Goal: Task Accomplishment & Management: Use online tool/utility

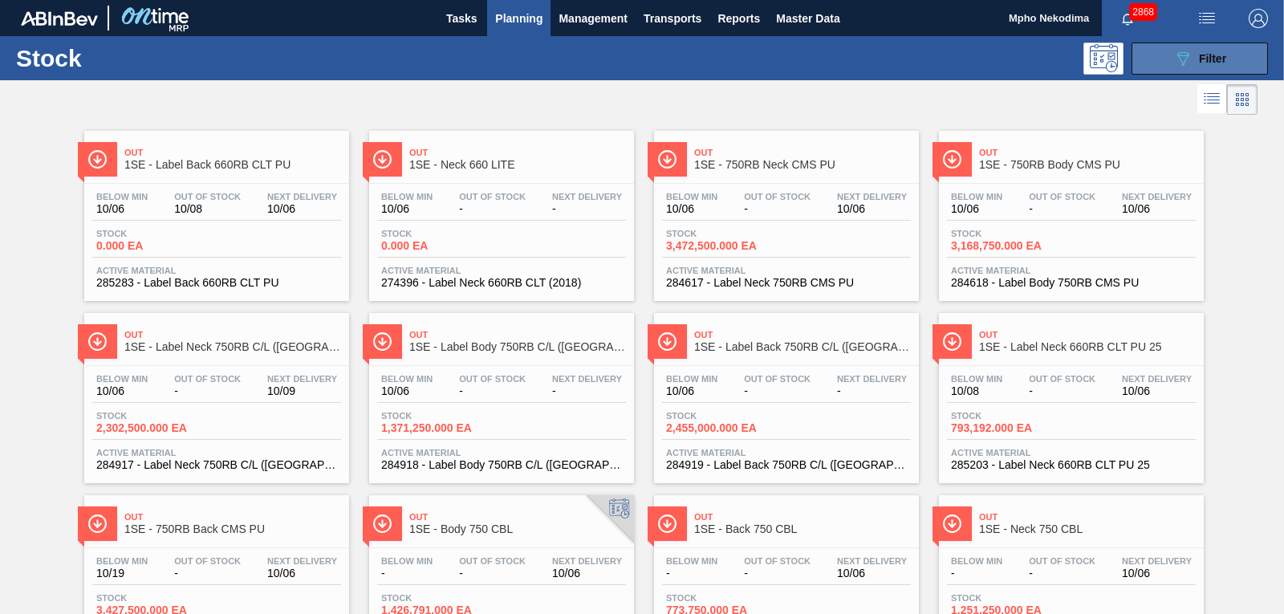
drag, startPoint x: 0, startPoint y: 0, endPoint x: 1164, endPoint y: 59, distance: 1165.6
click at [1164, 59] on button "089F7B8B-B2A5-4AFE-B5C0-19BA573D28AC Filter" at bounding box center [1200, 59] width 136 height 32
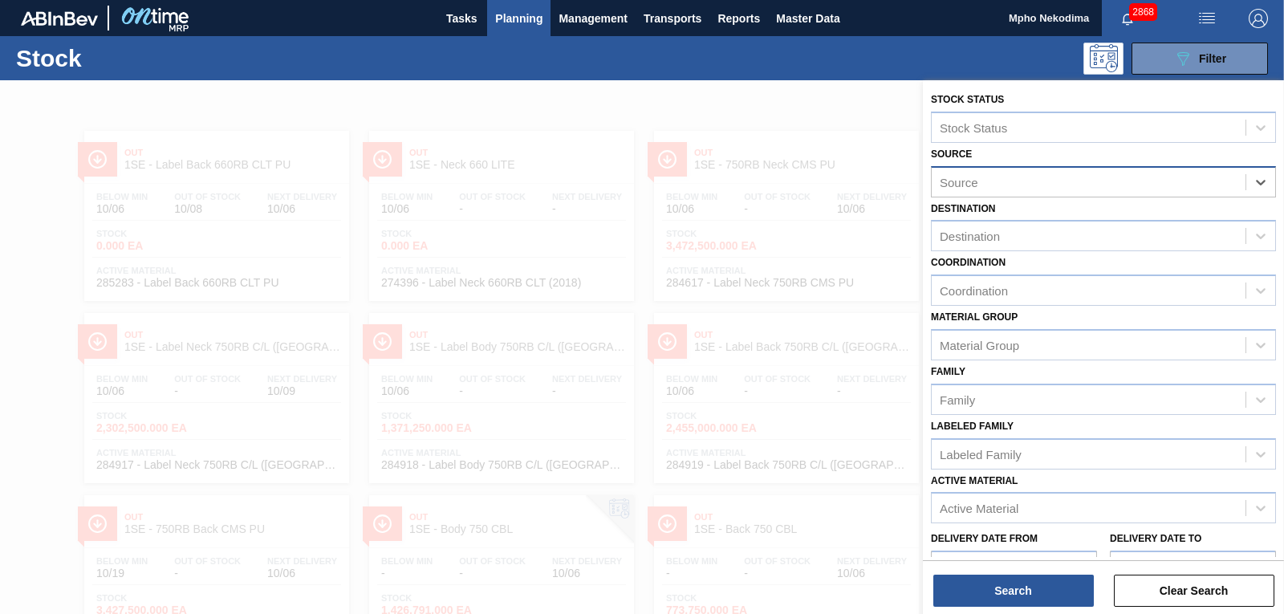
click at [1154, 169] on div "Source" at bounding box center [1103, 181] width 345 height 31
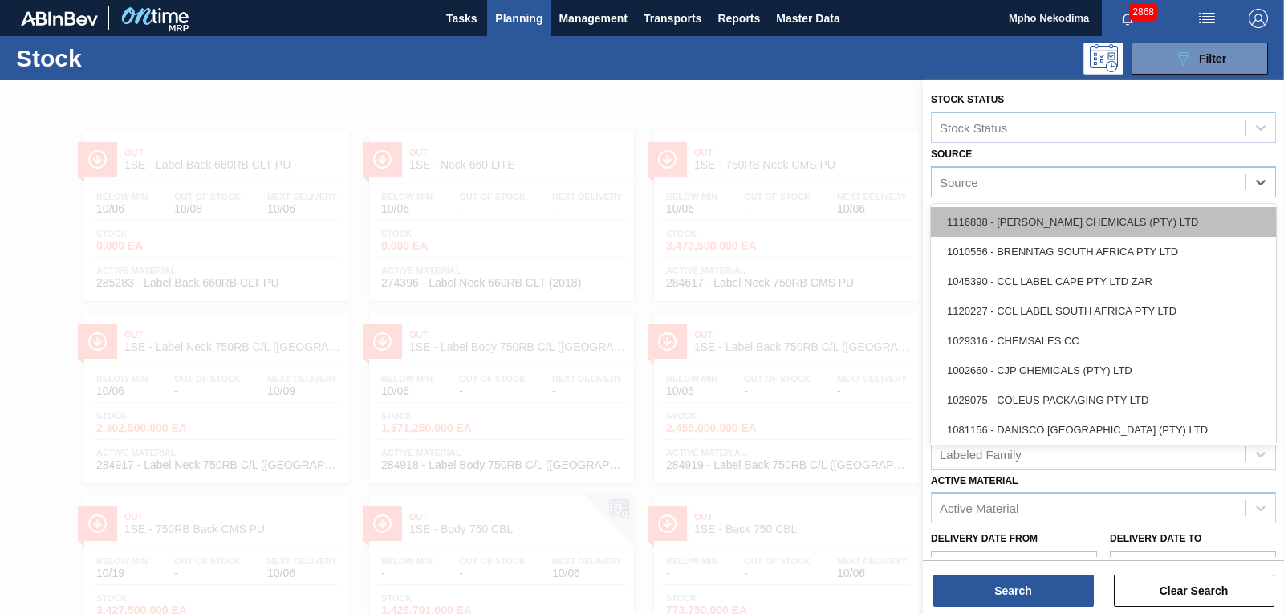
click at [1086, 220] on div "1116838 - [PERSON_NAME] CHEMICALS (PTY) LTD" at bounding box center [1103, 222] width 345 height 30
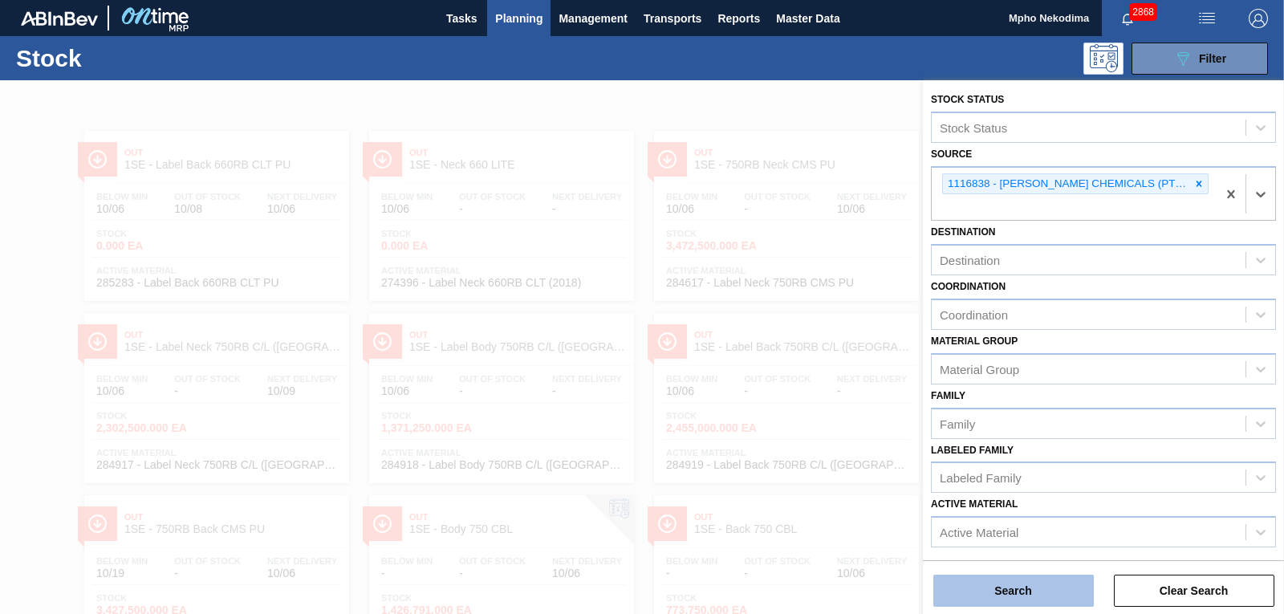
click at [1043, 584] on button "Search" at bounding box center [1014, 591] width 161 height 32
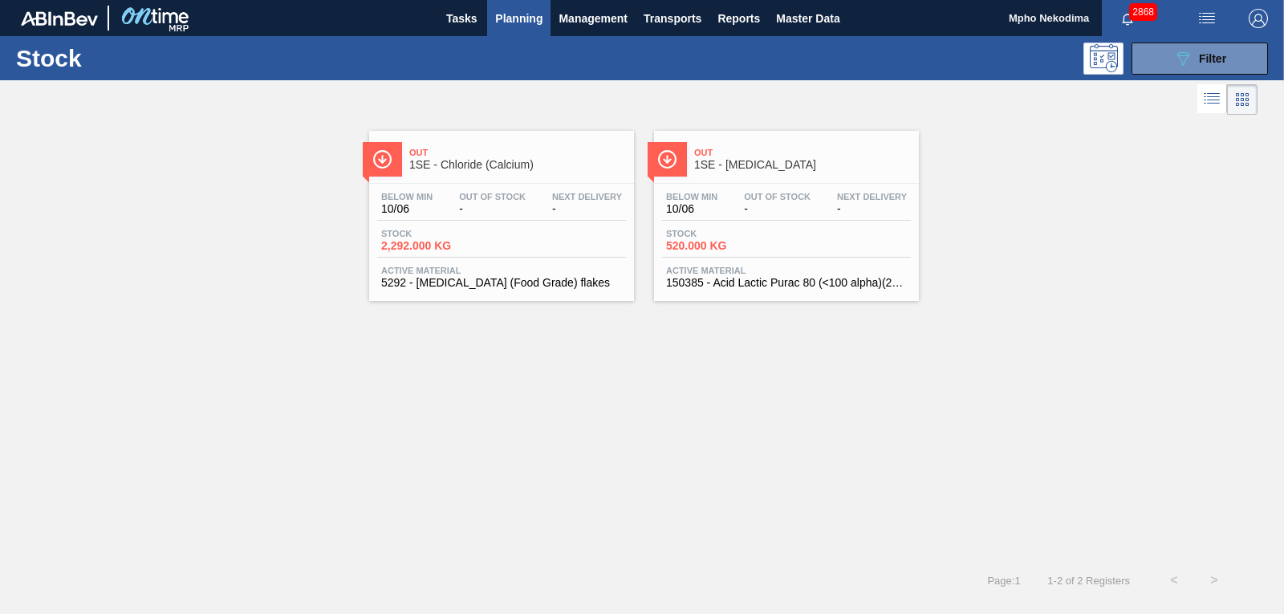
click at [699, 269] on span "Active Material" at bounding box center [786, 271] width 241 height 10
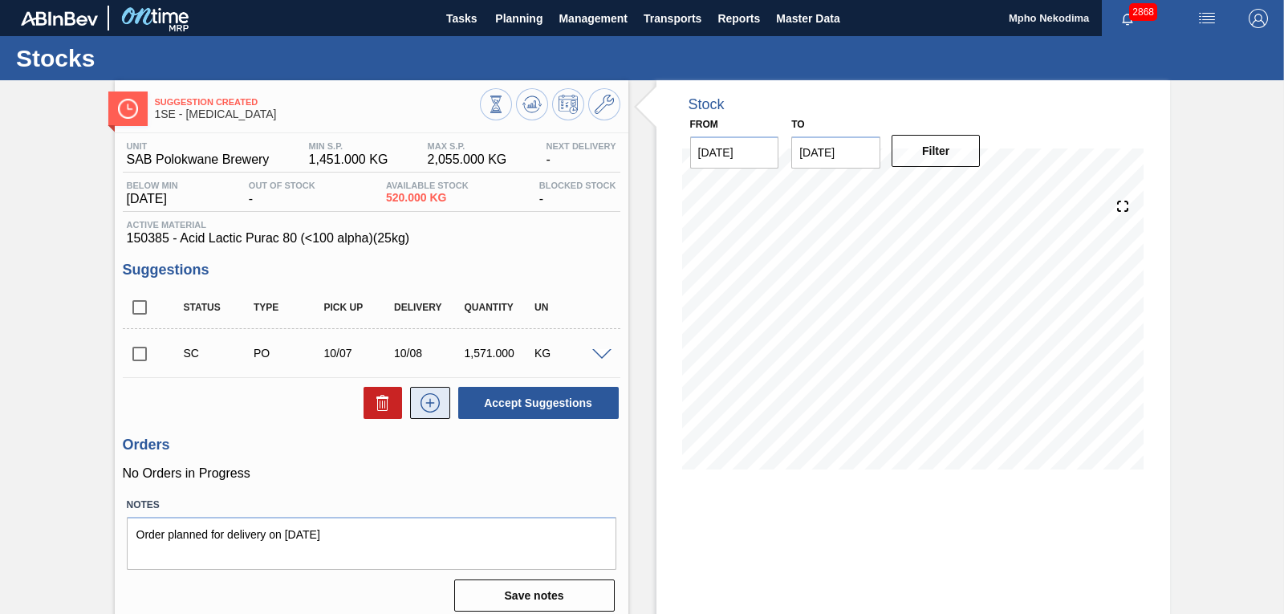
click at [425, 399] on icon at bounding box center [430, 402] width 26 height 19
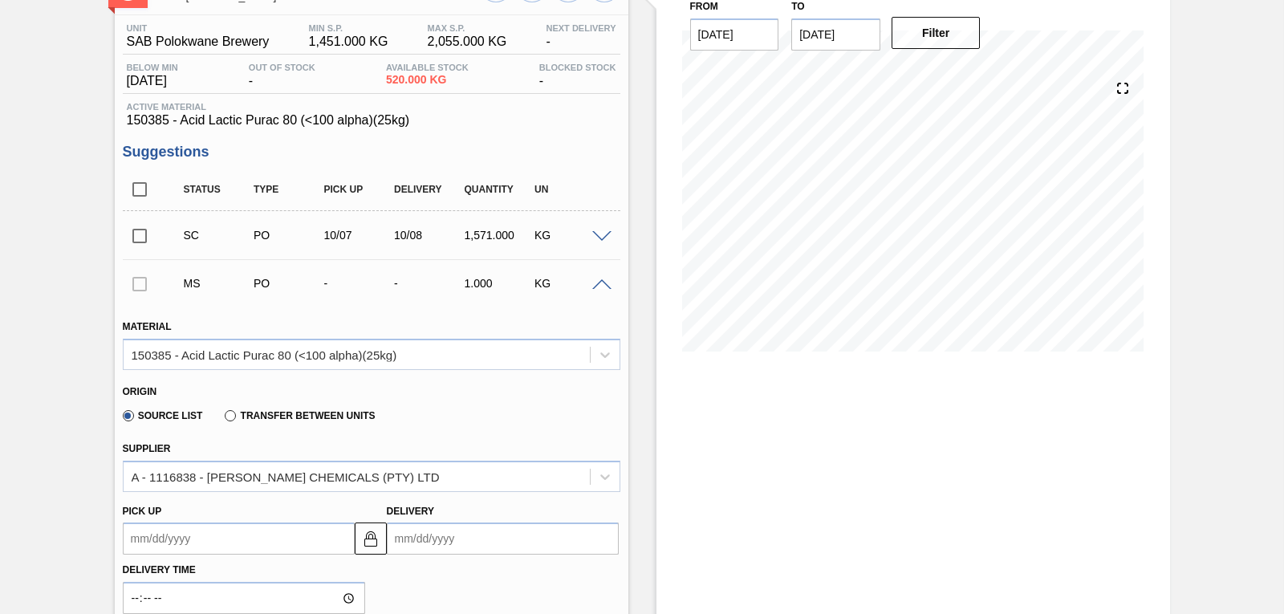
scroll to position [128, 0]
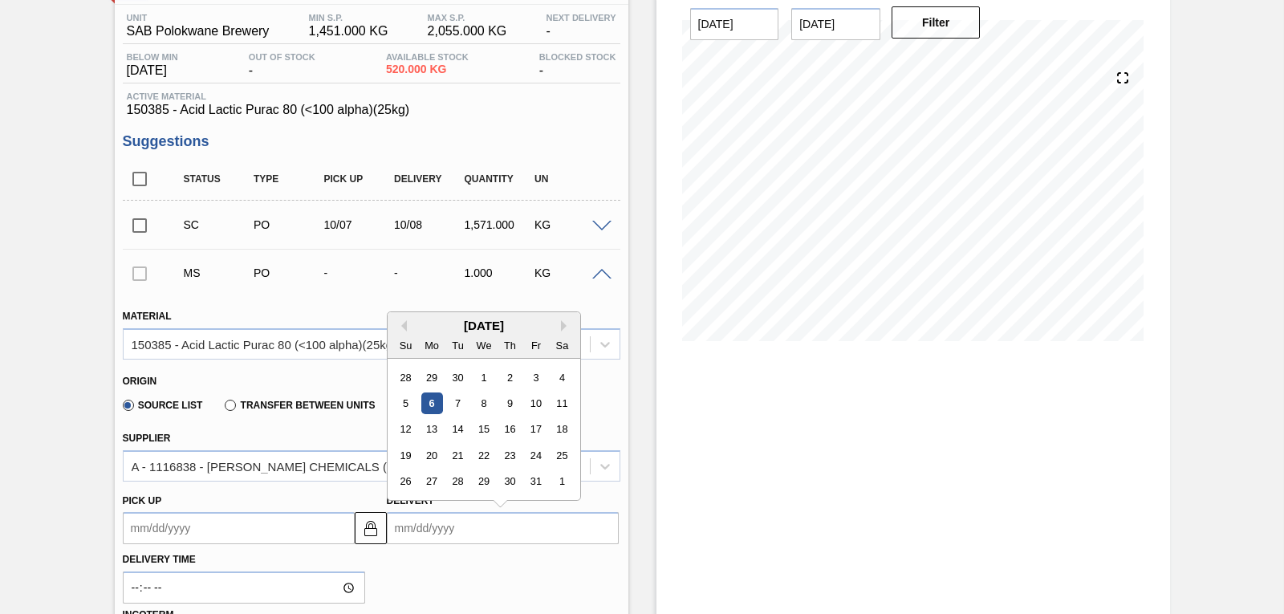
click at [394, 526] on input "Delivery" at bounding box center [503, 528] width 232 height 32
click at [531, 402] on div "10" at bounding box center [536, 404] width 22 height 22
type up3260681997 "10/09/2025"
type input "10/10/2025"
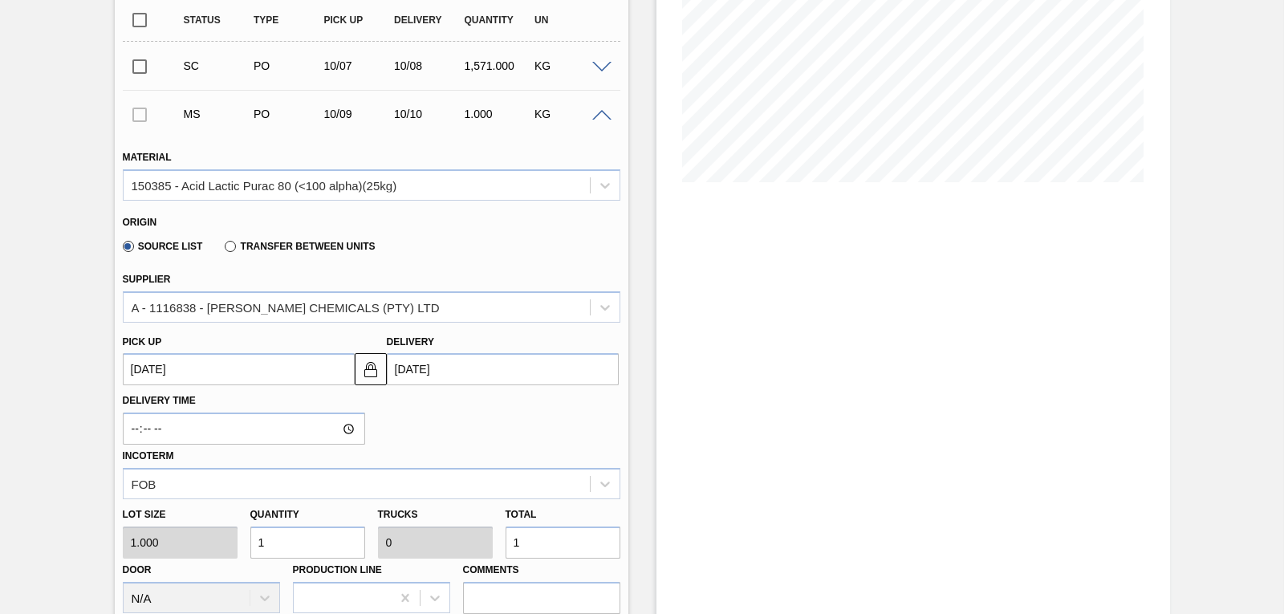
scroll to position [289, 0]
click at [192, 544] on div "Lot size 1.000 Quantity 1 Trucks 0 Total 1 Door N/A Production Line Comments" at bounding box center [371, 555] width 511 height 115
type input "3"
type input "0.001"
type input "3"
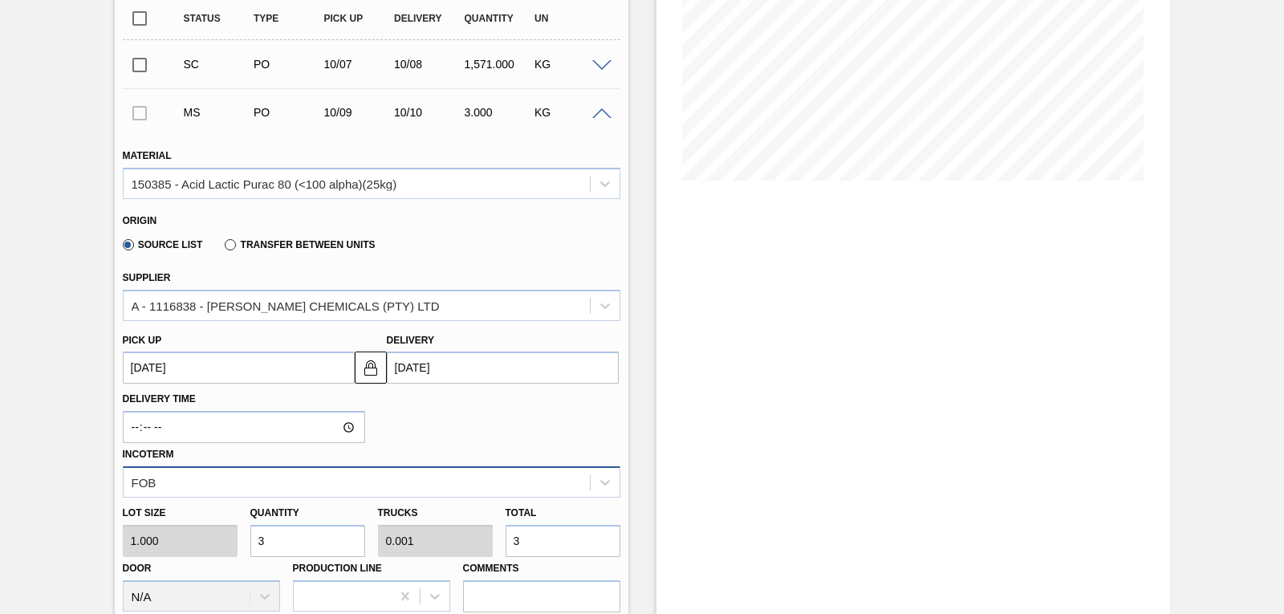
type input "36"
type input "0.014"
type input "36"
type input "360"
type input "0.144"
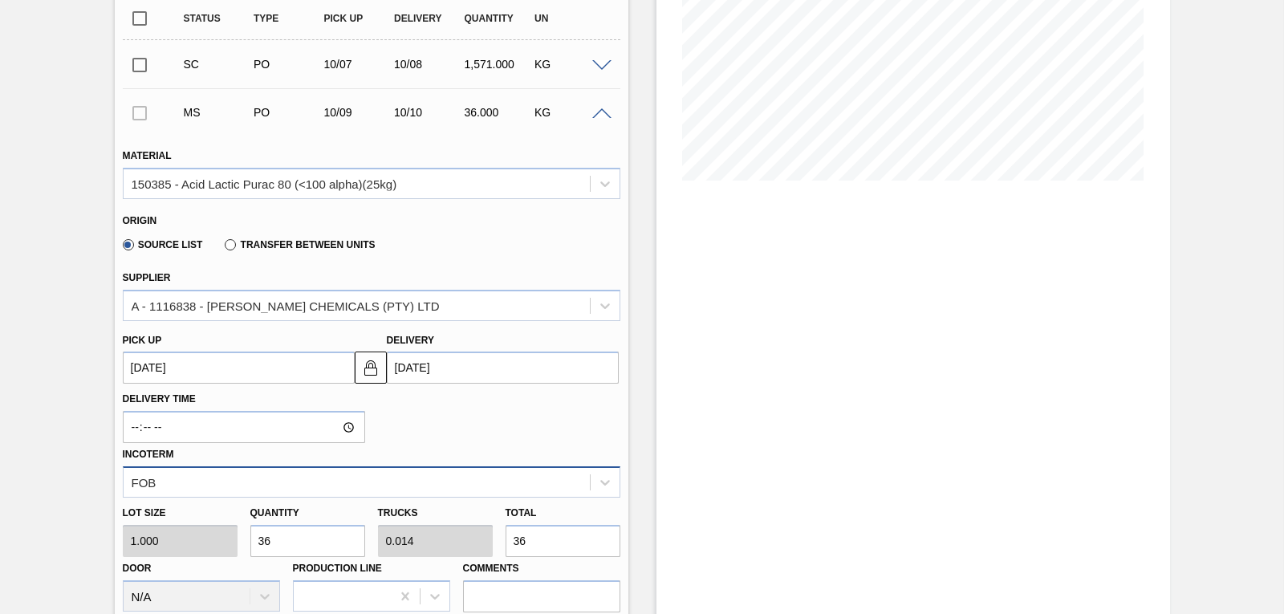
type input "360"
type input "3,600"
type input "1.44"
type input "3,600"
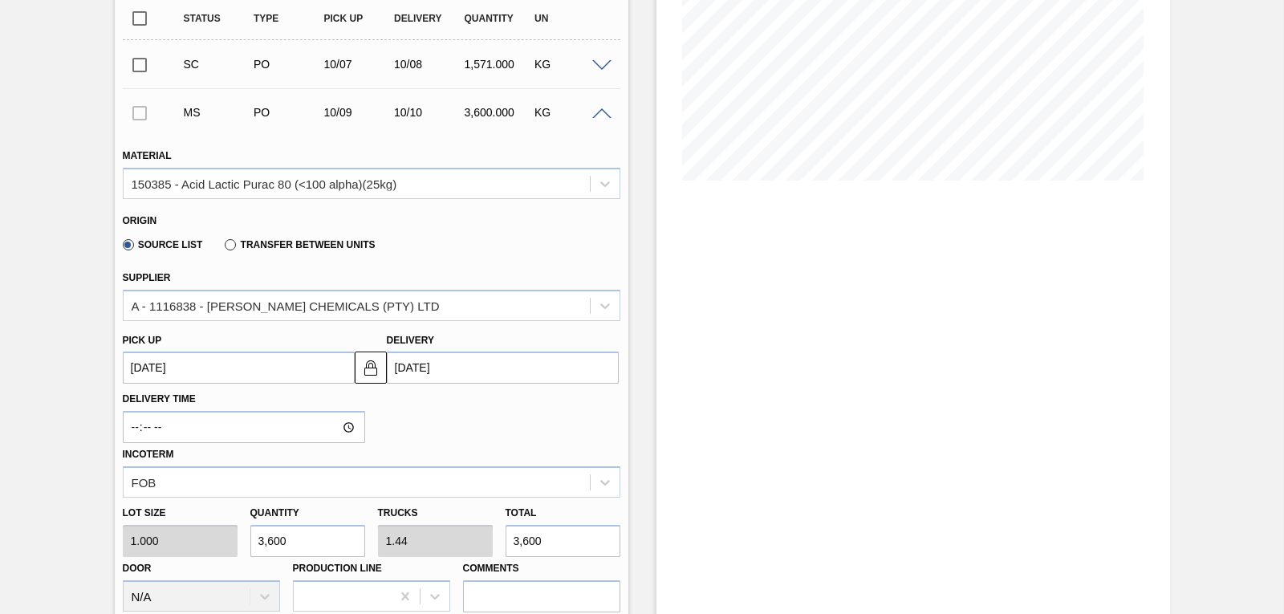
click at [738, 413] on div "Stock From 10/06/2025 to 10/20/2025 Filter" at bounding box center [914, 417] width 514 height 1252
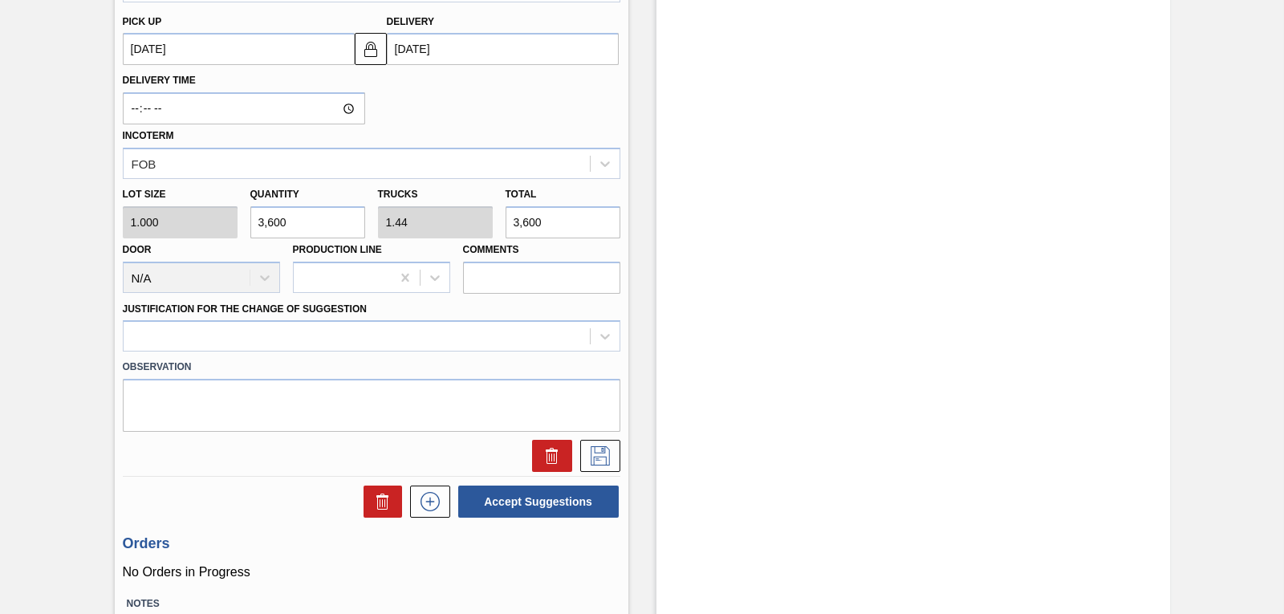
scroll to position [610, 0]
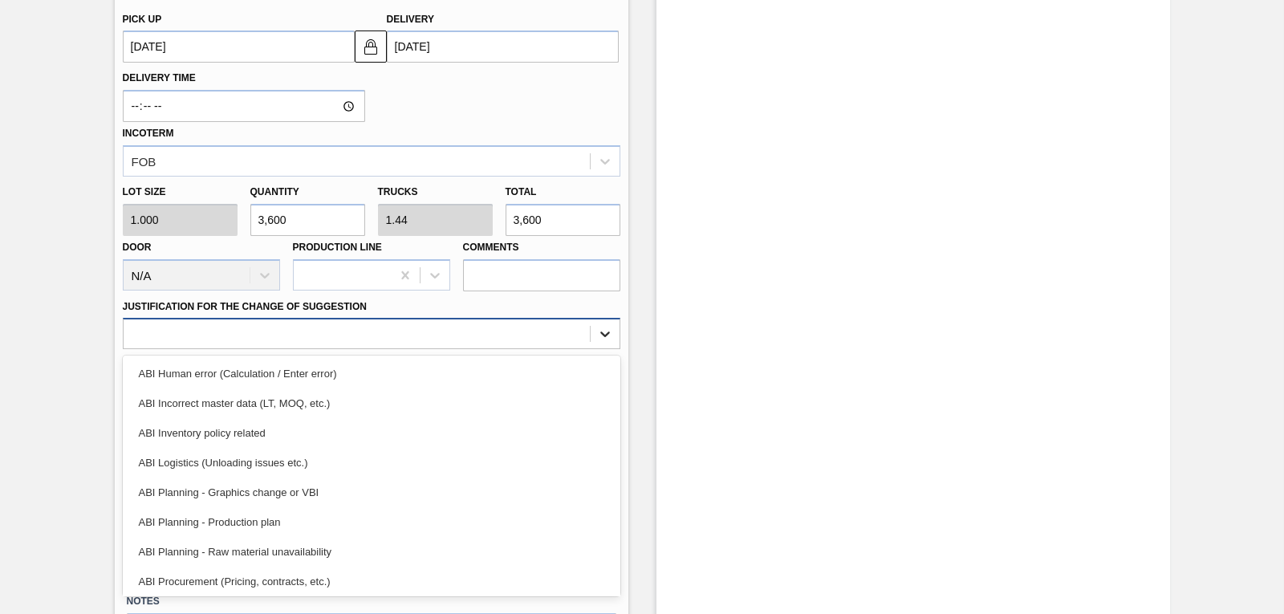
click at [599, 337] on icon at bounding box center [605, 334] width 16 height 16
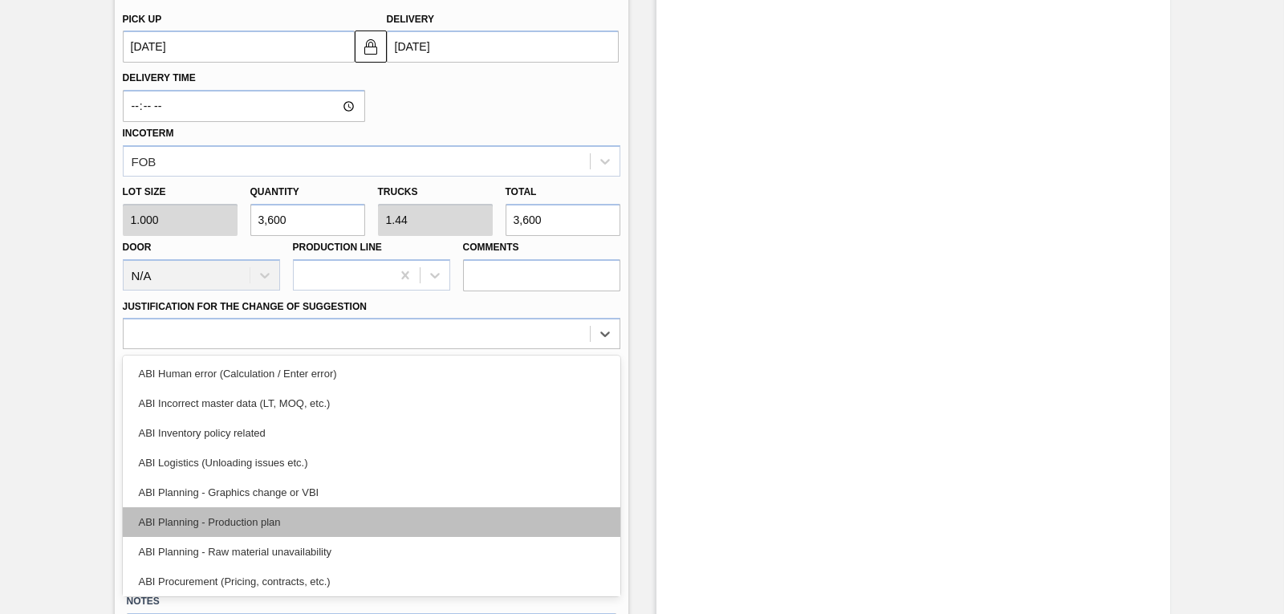
click at [325, 523] on div "ABI Planning - Production plan" at bounding box center [372, 522] width 498 height 30
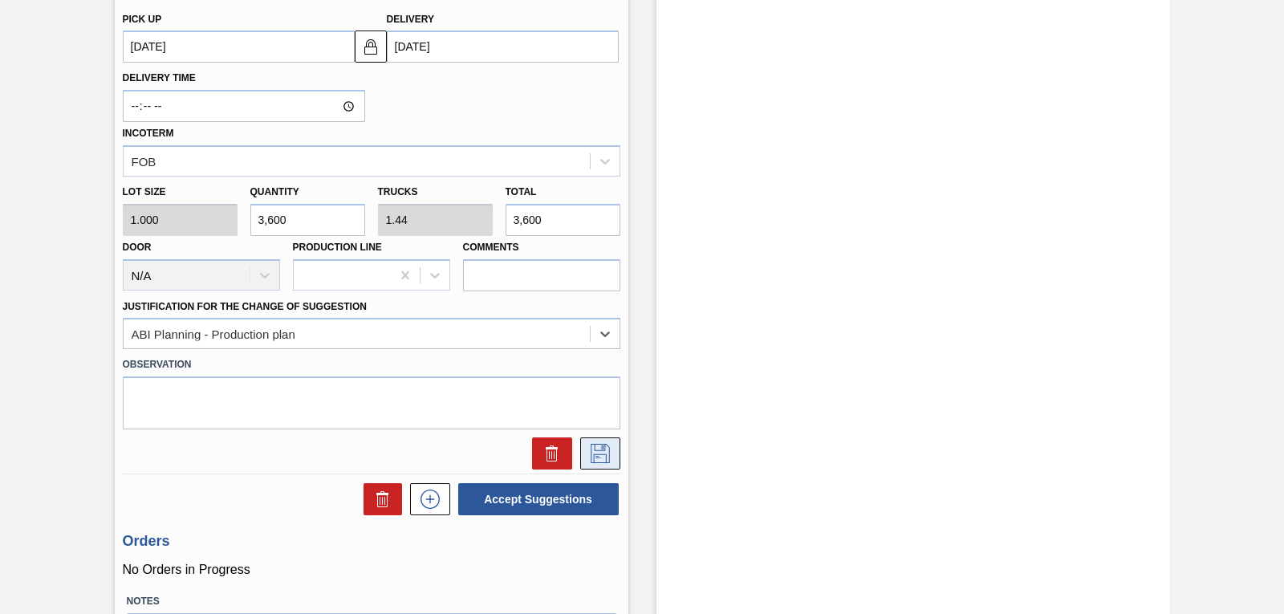
click at [596, 460] on icon at bounding box center [601, 453] width 26 height 19
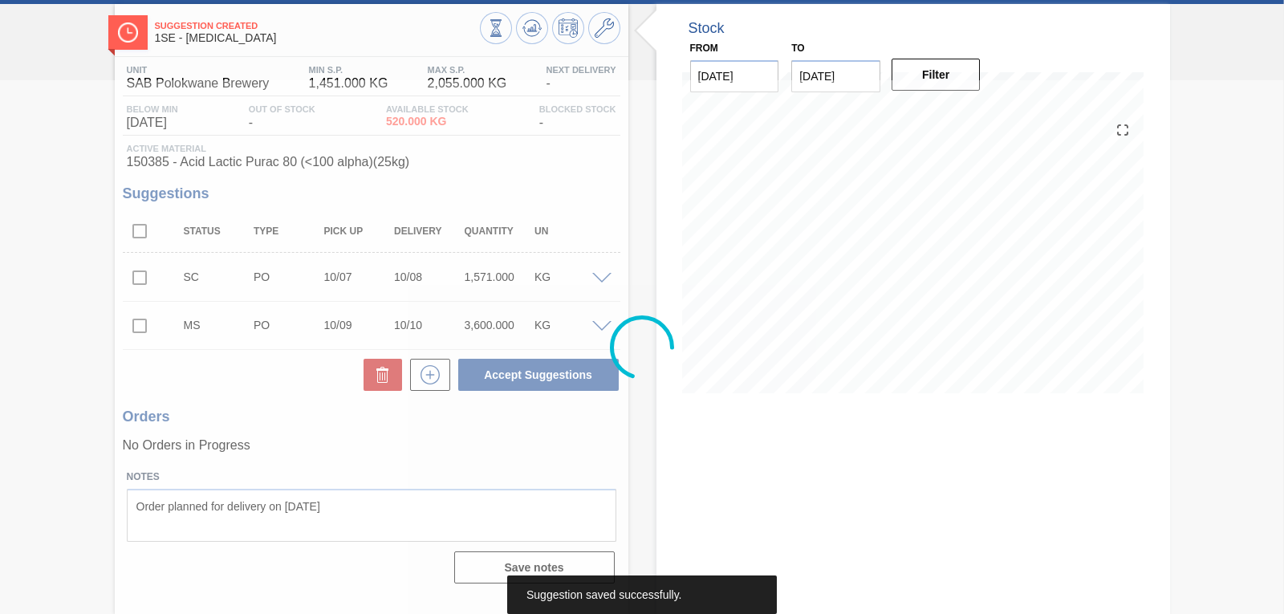
scroll to position [76, 0]
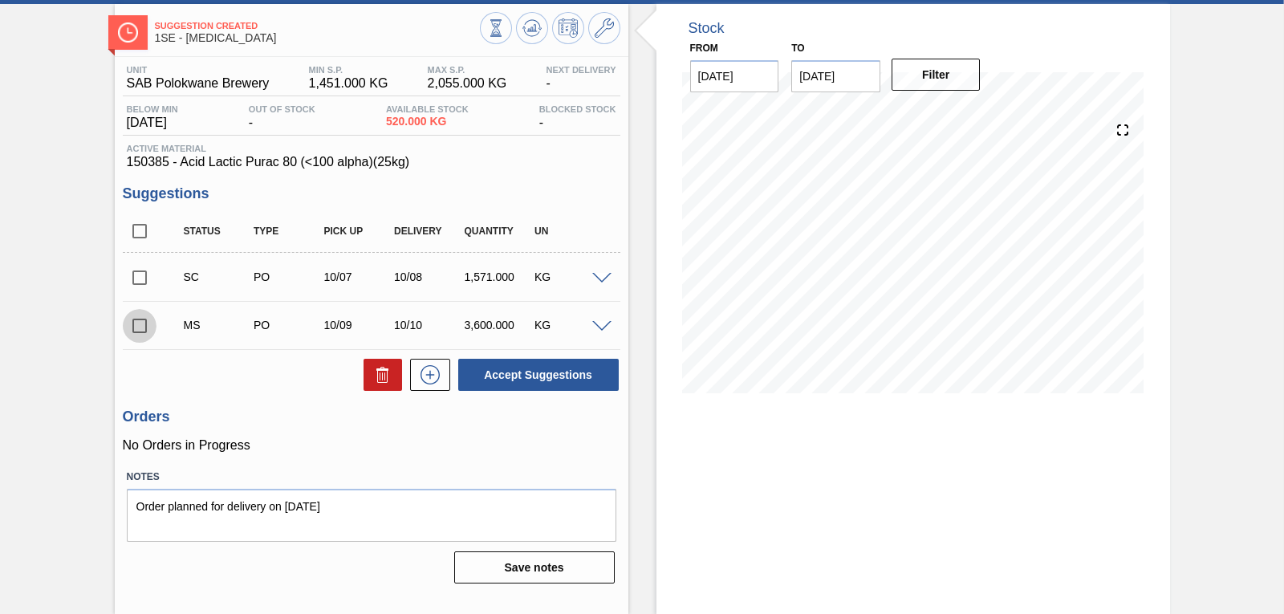
click at [145, 328] on input "checkbox" at bounding box center [140, 326] width 34 height 34
click at [514, 386] on button "Accept Suggestions" at bounding box center [538, 375] width 161 height 32
checkbox input "false"
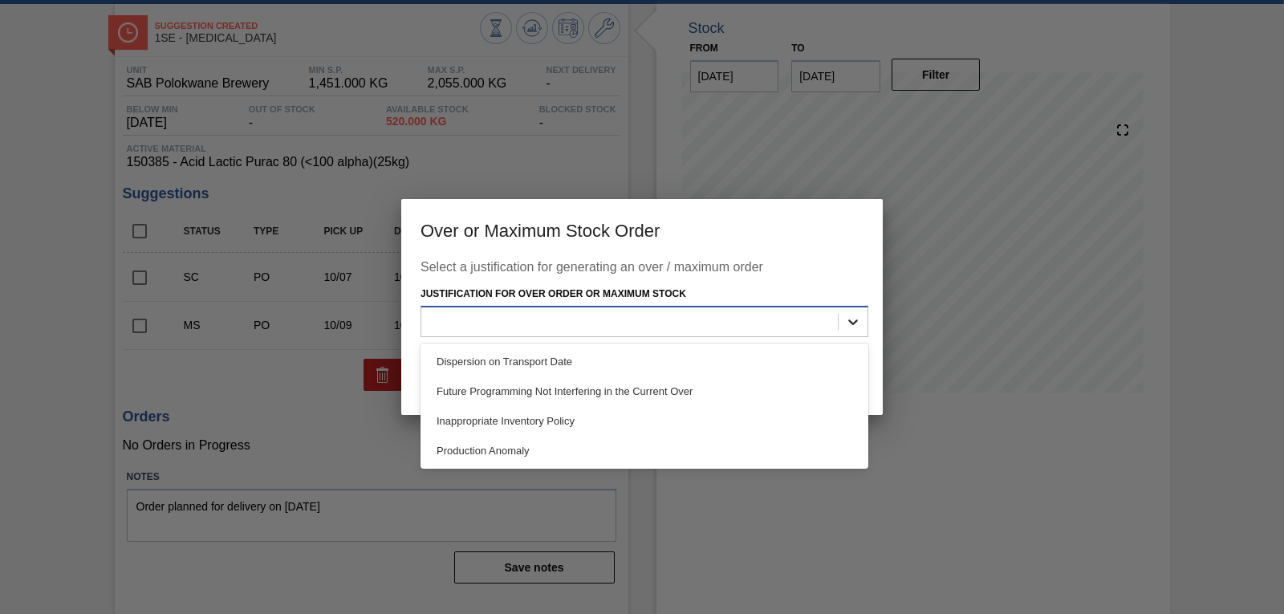
click at [854, 321] on icon at bounding box center [853, 322] width 16 height 16
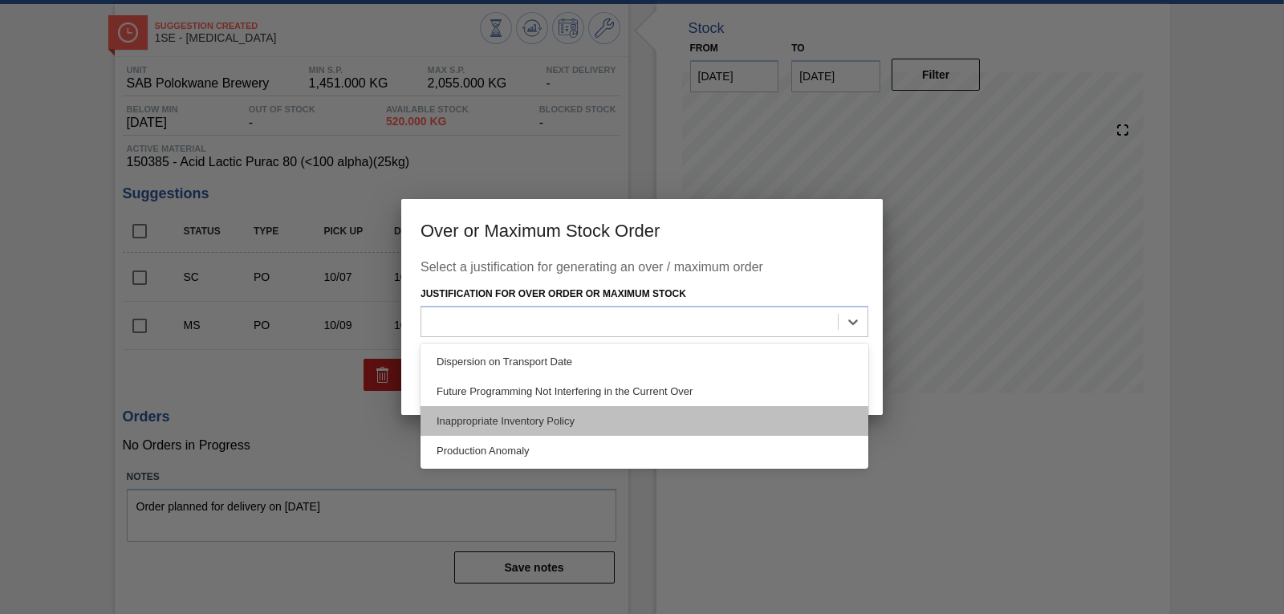
click at [624, 415] on div "Inappropriate Inventory Policy" at bounding box center [645, 421] width 448 height 30
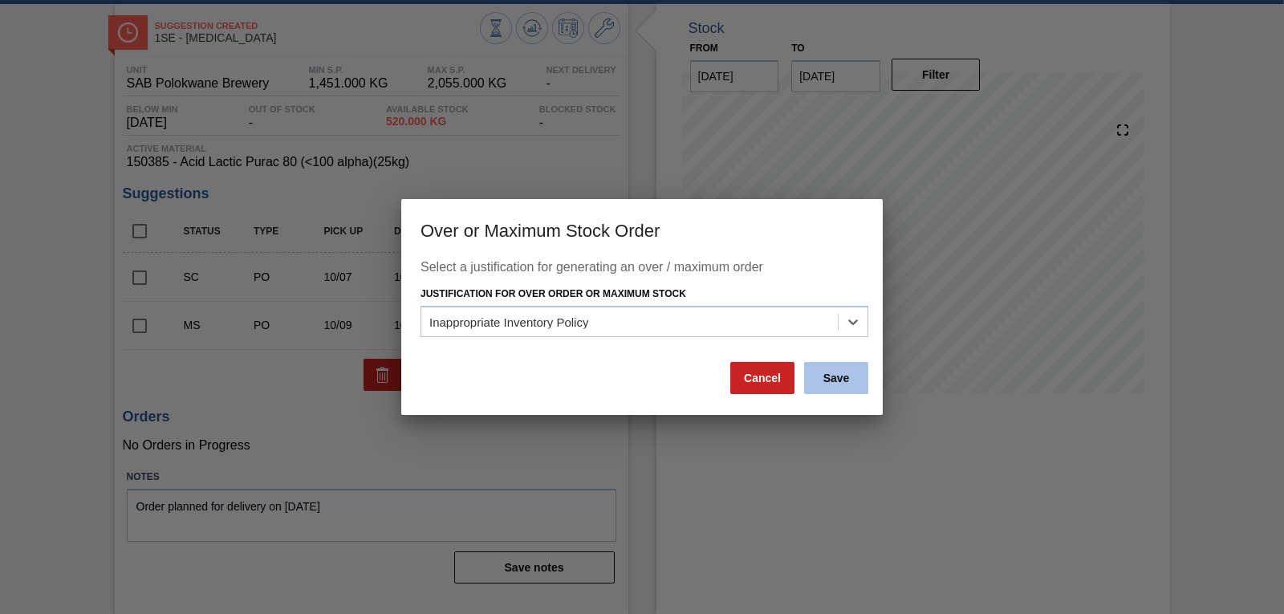
click at [846, 382] on button "Save" at bounding box center [836, 378] width 64 height 32
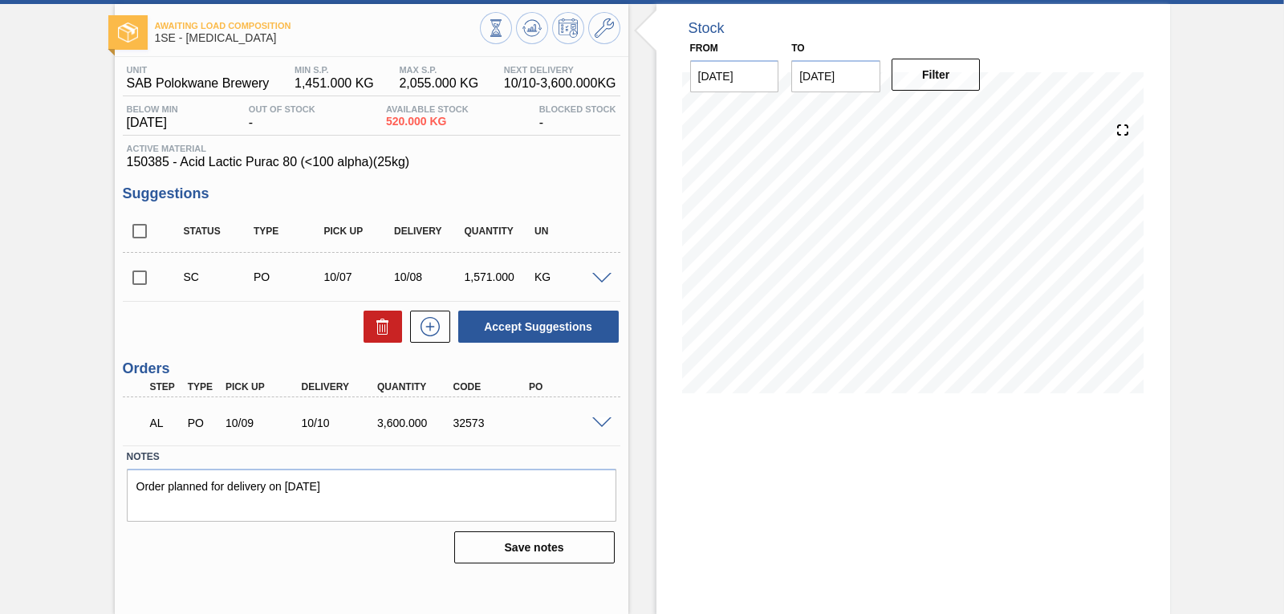
click at [592, 417] on span at bounding box center [601, 423] width 19 height 12
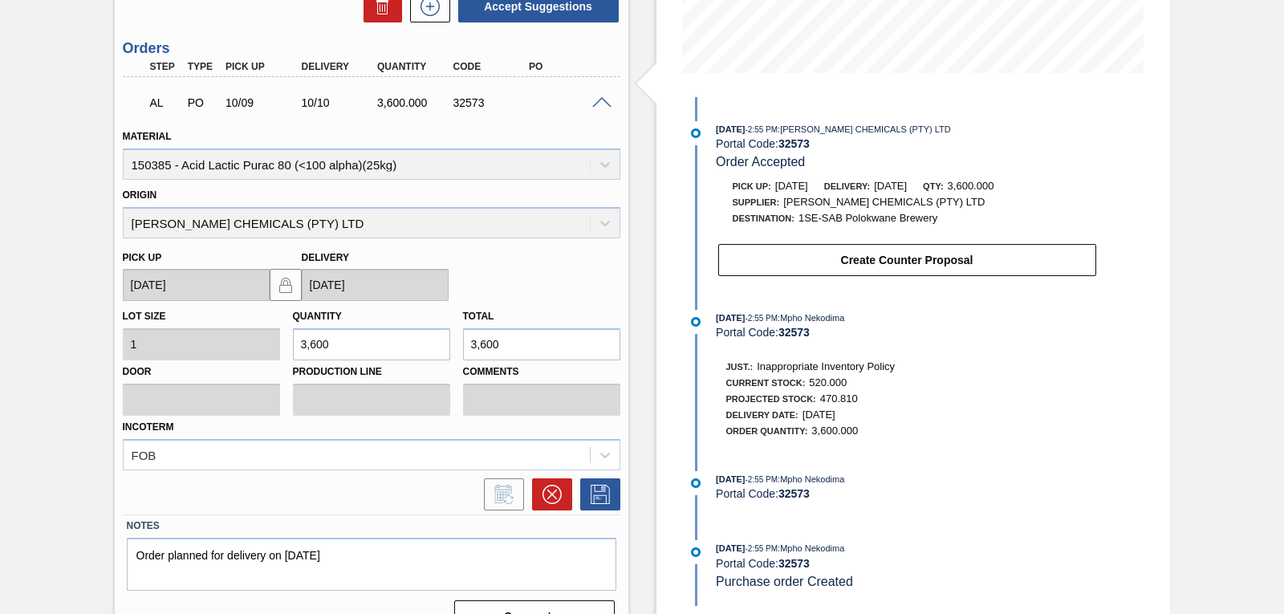
scroll to position [429, 0]
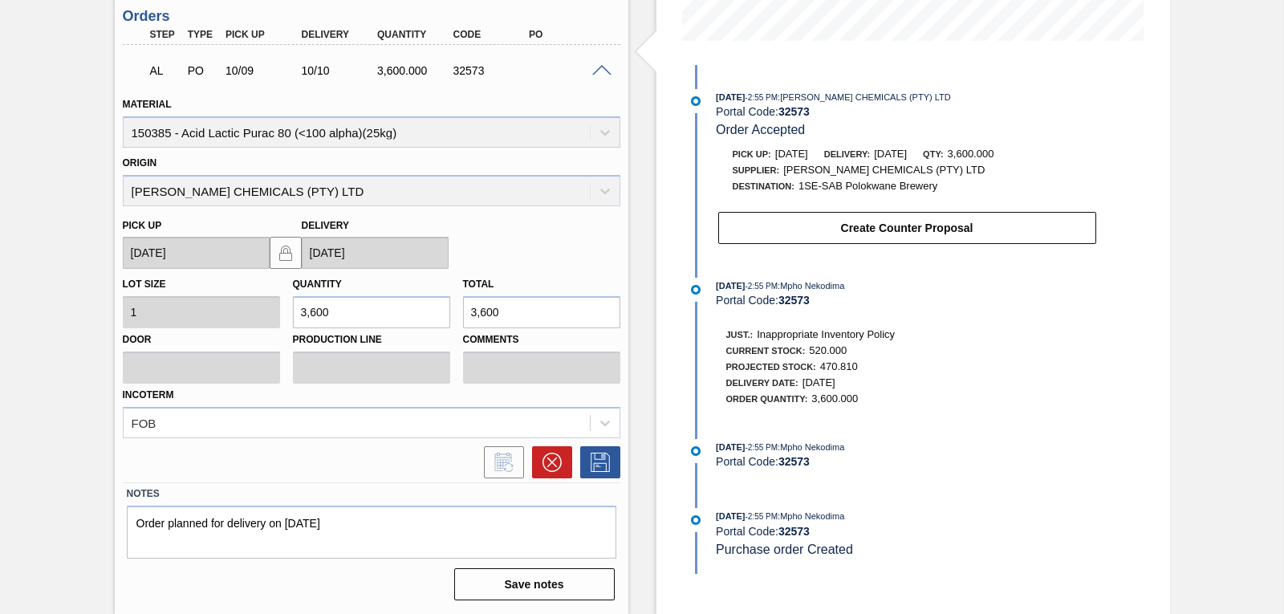
click at [1079, 434] on div "10/06/2025 - 2:55 PM : BRAGAN CHEMICALS (PTY) LTD Portal Code: 32573 Order Acce…" at bounding box center [891, 319] width 413 height 509
click at [1088, 432] on div "10/06/2025 - 2:55 PM : BRAGAN CHEMICALS (PTY) LTD Portal Code: 32573 Order Acce…" at bounding box center [891, 319] width 413 height 509
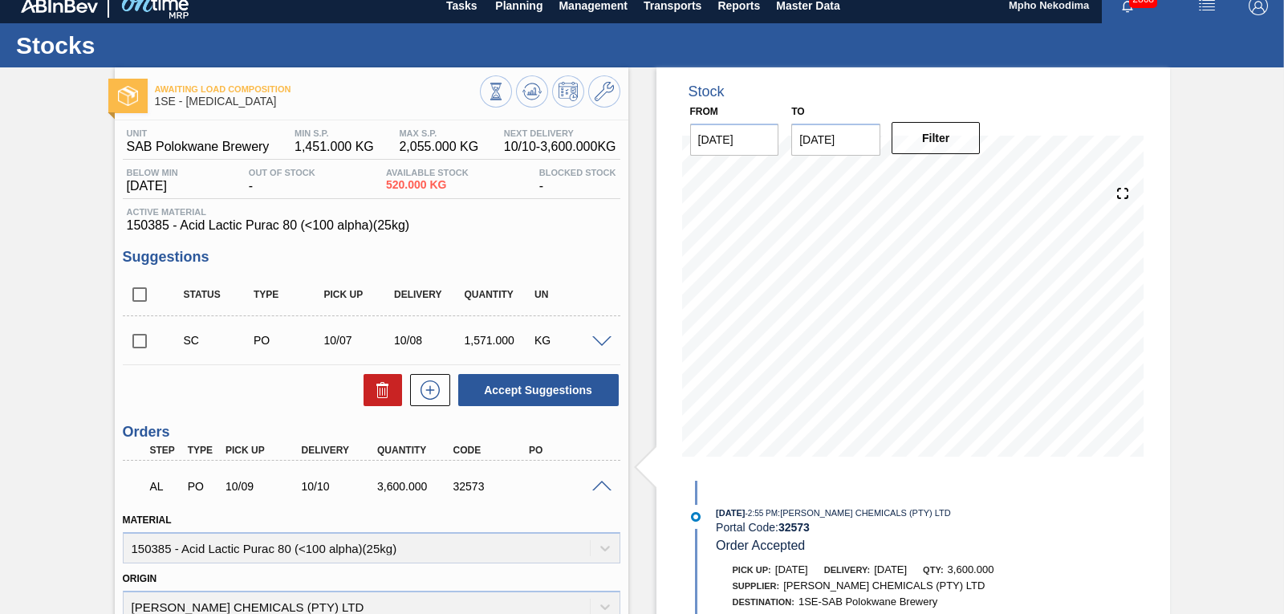
scroll to position [11, 0]
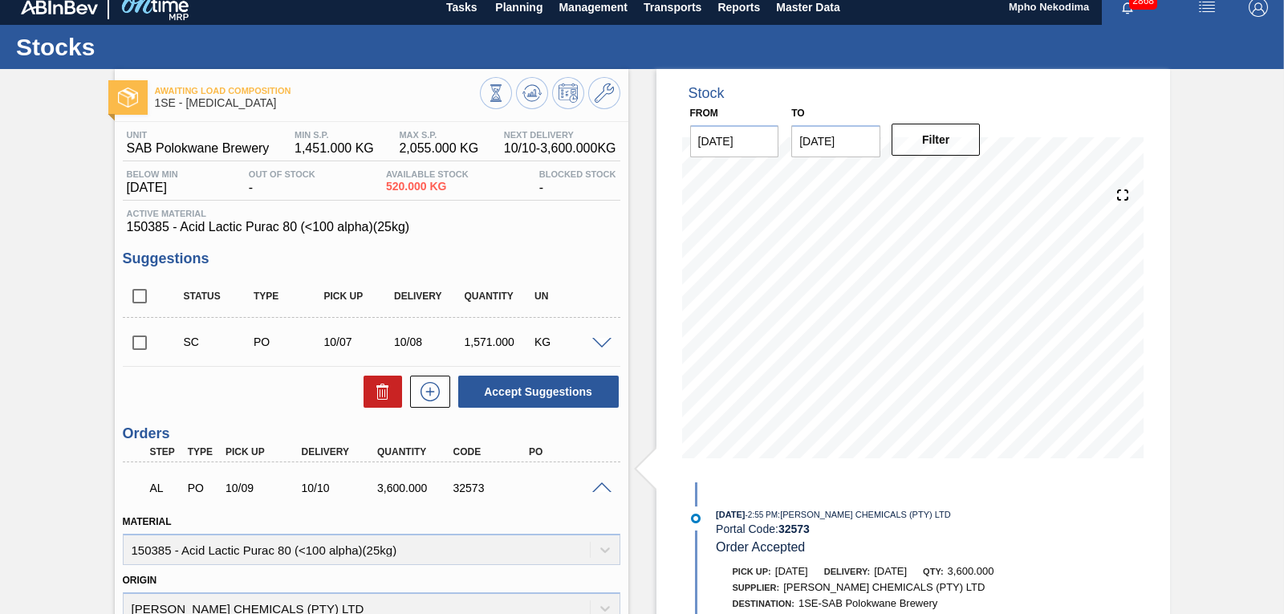
click at [603, 488] on span at bounding box center [601, 488] width 19 height 12
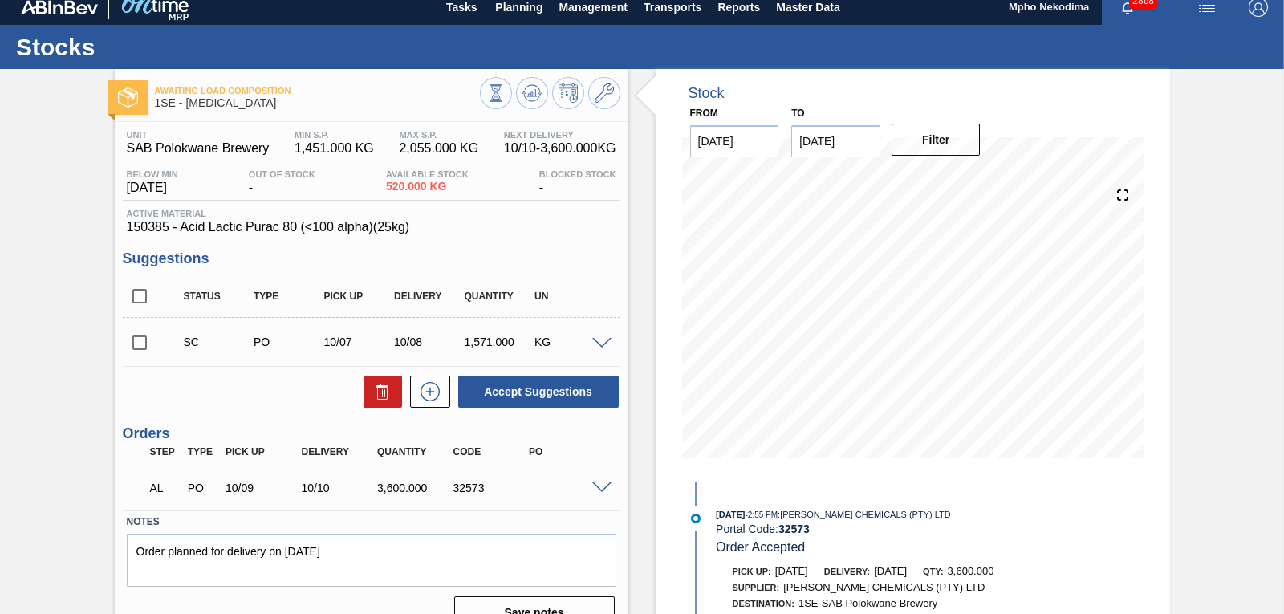
click at [1148, 137] on div "Stock From 10/06/2025 to 10/20/2025 Filter 10/06 Stock Projection 470.81 SAP Pl…" at bounding box center [914, 275] width 514 height 413
